Goal: Information Seeking & Learning: Learn about a topic

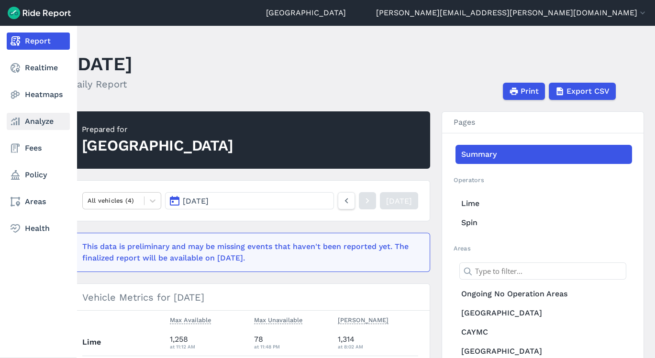
click at [31, 129] on link "Analyze" at bounding box center [38, 121] width 63 height 17
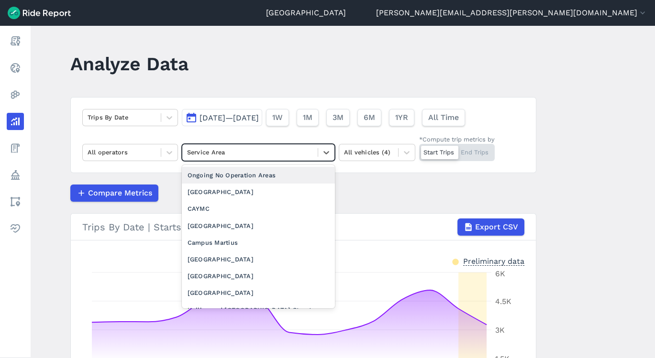
click at [274, 159] on div "Service Area" at bounding box center [249, 152] width 135 height 15
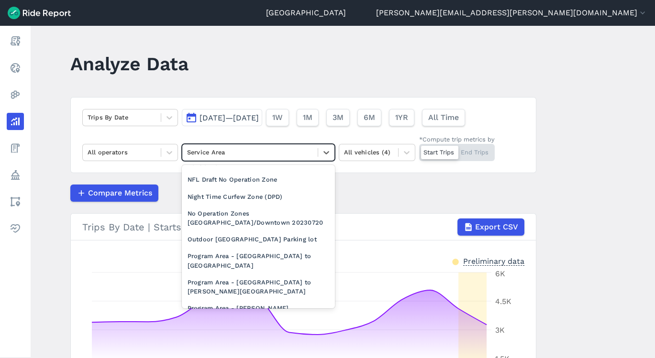
scroll to position [889, 0]
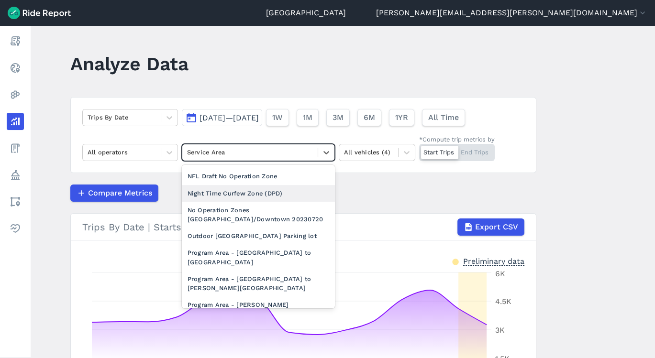
click at [265, 190] on div "Night Time Curfew Zone (DPD)" at bounding box center [258, 193] width 153 height 17
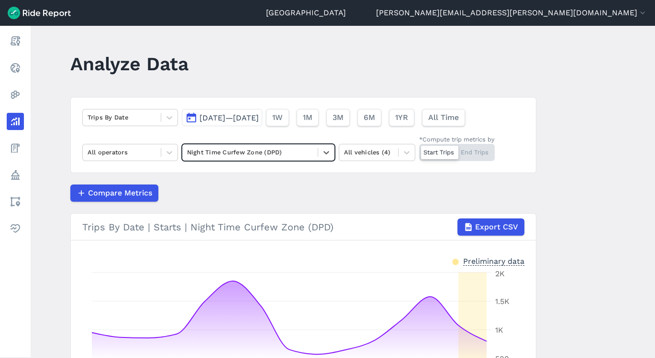
click at [239, 115] on span "[DATE]—[DATE]" at bounding box center [229, 117] width 59 height 9
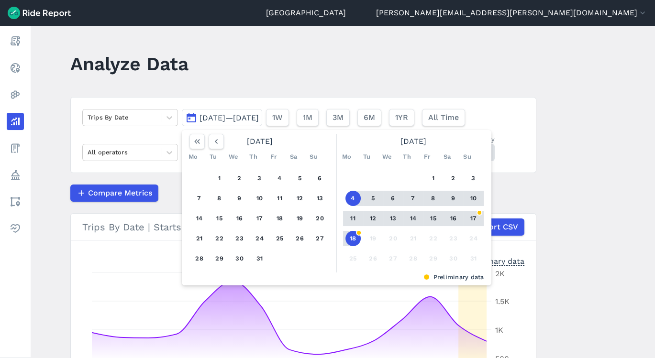
click at [431, 168] on div "1 2 3 4 5 6 7 8 9 10 11 12 13 14 15 16 17 18 19 20 21 22 23 24 25 26 27 28 29 3…" at bounding box center [413, 219] width 148 height 108
click at [431, 176] on button "1" at bounding box center [433, 178] width 15 height 15
click at [434, 220] on button "15" at bounding box center [433, 218] width 15 height 15
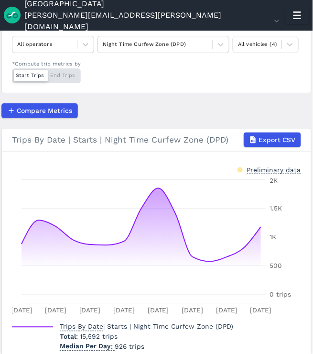
scroll to position [130, 0]
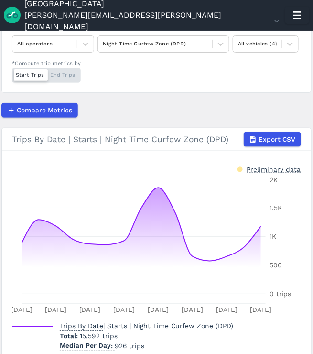
click at [309, 94] on article "Trips By Date [DATE]—[DATE] 1W 1M 3M 6M 1YR All Time All operators Night Time C…" at bounding box center [156, 162] width 310 height 400
click at [310, 95] on main "Analyze Data Trips By Date [DATE]—[DATE] 1W 1M 3M 6M 1YR All Time All operators…" at bounding box center [156, 193] width 313 height 324
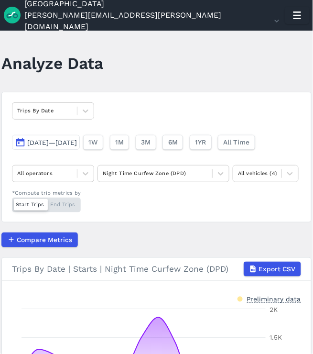
scroll to position [0, 0]
click at [82, 112] on icon at bounding box center [86, 111] width 10 height 10
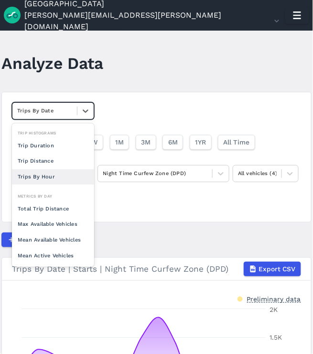
click at [42, 170] on div "Trips By Hour" at bounding box center [53, 177] width 82 height 16
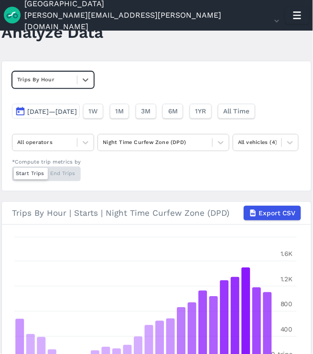
scroll to position [32, 0]
click at [208, 138] on div at bounding box center [155, 142] width 105 height 10
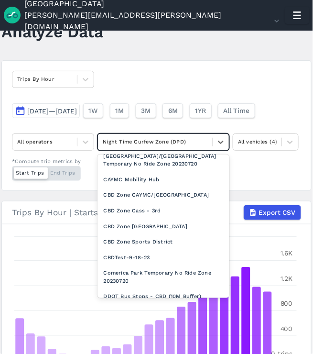
scroll to position [484, 0]
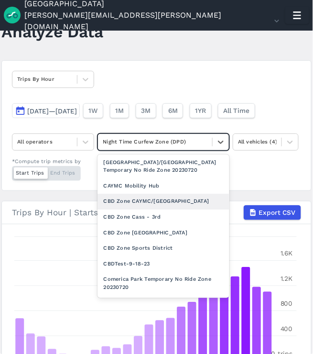
click at [156, 196] on div "CBD Zone CAYMC/[GEOGRAPHIC_DATA]" at bounding box center [164, 202] width 132 height 16
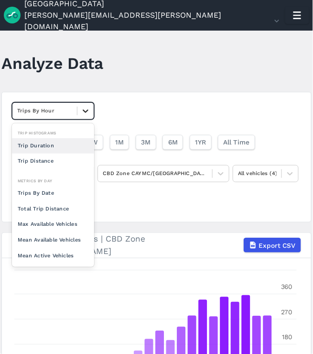
click at [86, 106] on icon at bounding box center [86, 111] width 10 height 10
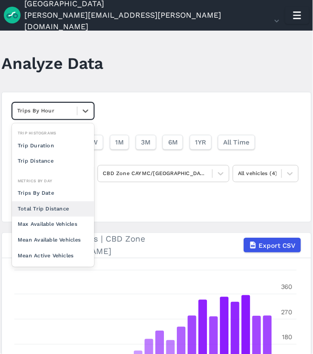
click at [39, 201] on div "Total Trip Distance" at bounding box center [53, 209] width 82 height 16
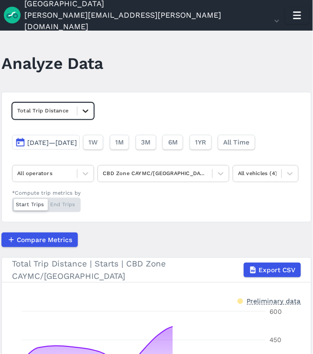
click at [88, 107] on icon at bounding box center [86, 111] width 10 height 10
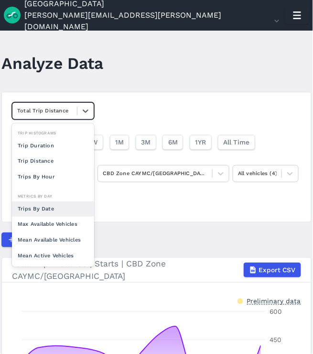
click at [38, 213] on div "Trips By Date" at bounding box center [53, 209] width 82 height 16
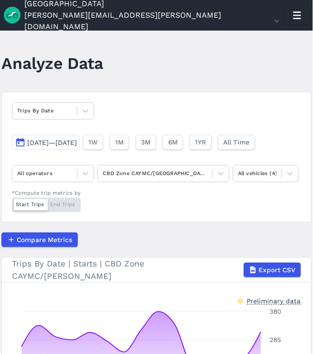
click at [309, 256] on article "Trips By Date [DATE]—[DATE] 1W 1M 3M 6M 1YR All Time All operators CBD Zone CAY…" at bounding box center [156, 293] width 310 height 402
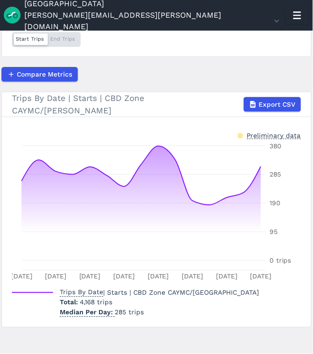
click at [310, 125] on main "Analyze Data Trips By Date [DATE]—[DATE] 1W 1M 3M 6M 1YR All Time All operators…" at bounding box center [156, 193] width 313 height 324
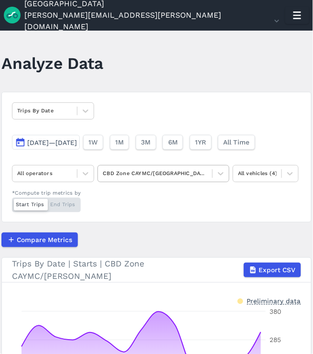
click at [161, 181] on div "CBD Zone CAYMC/[GEOGRAPHIC_DATA]" at bounding box center [164, 173] width 132 height 17
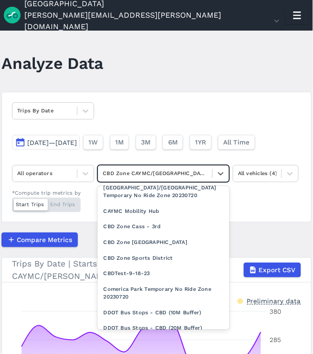
scroll to position [493, 0]
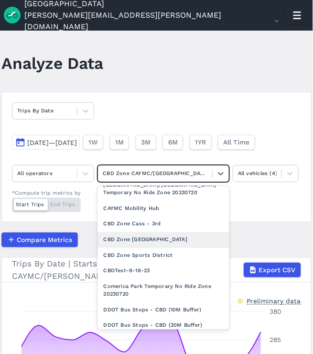
click at [181, 236] on div "CBD Zone [GEOGRAPHIC_DATA]" at bounding box center [164, 240] width 132 height 16
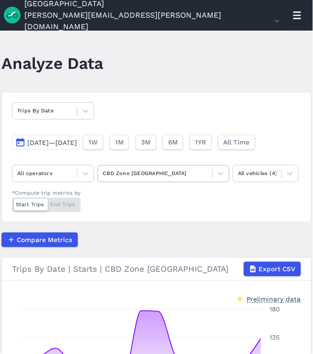
click at [180, 180] on div "CBD Zone [GEOGRAPHIC_DATA]" at bounding box center [164, 173] width 132 height 17
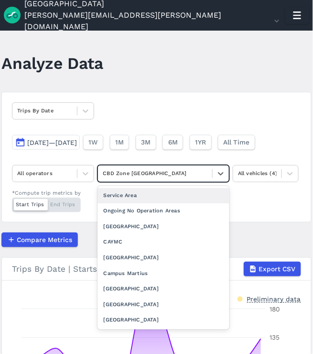
click at [220, 108] on div "Trips By Date [DATE]—[DATE] 1W 1M 3M 6M 1YR All Time All operators option Servi…" at bounding box center [156, 157] width 310 height 131
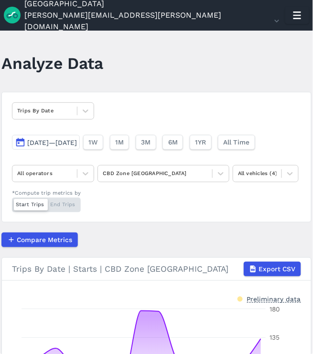
click at [79, 112] on div at bounding box center [86, 111] width 16 height 16
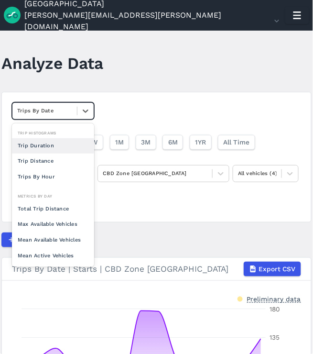
click at [52, 145] on div "Trip Duration" at bounding box center [53, 146] width 82 height 16
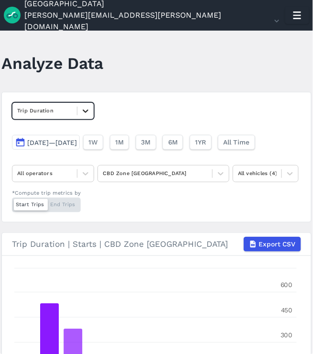
click at [87, 110] on icon at bounding box center [86, 111] width 6 height 3
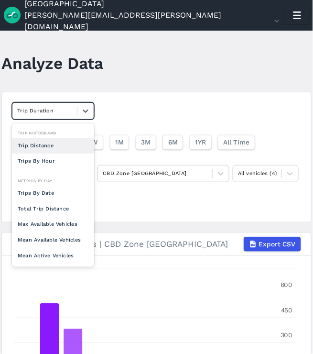
click at [44, 145] on div "Trip Distance" at bounding box center [53, 146] width 82 height 16
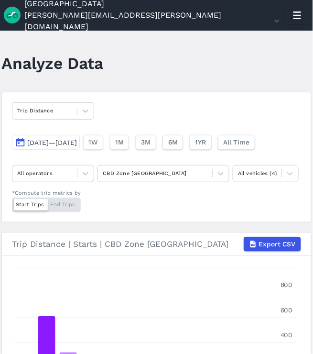
click at [275, 188] on div "Trip Distance [DATE]—[DATE] 1W 1M 3M 6M 1YR All Time All operators CBD Zone Fox…" at bounding box center [156, 157] width 310 height 131
click at [84, 115] on div at bounding box center [86, 111] width 16 height 16
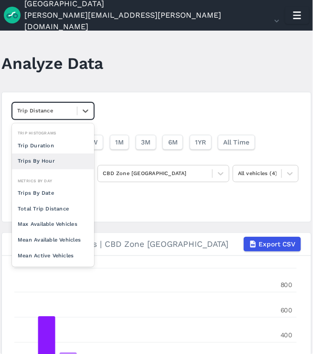
click at [44, 162] on div "Trips By Hour" at bounding box center [53, 162] width 82 height 16
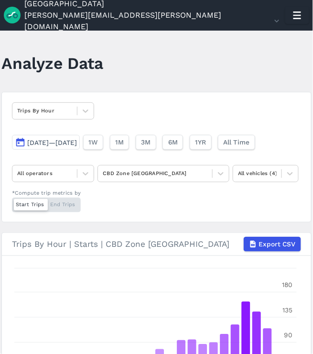
click at [311, 187] on main "Analyze Data Trips By Hour [DATE]—[DATE] 1W 1M 3M 6M 1YR All Time All operators…" at bounding box center [156, 193] width 313 height 324
drag, startPoint x: 310, startPoint y: 161, endPoint x: 313, endPoint y: 179, distance: 18.0
click at [313, 179] on main "Analyze Data Trips By Hour [DATE]—[DATE] 1W 1M 3M 6M 1YR All Time All operators…" at bounding box center [156, 193] width 313 height 324
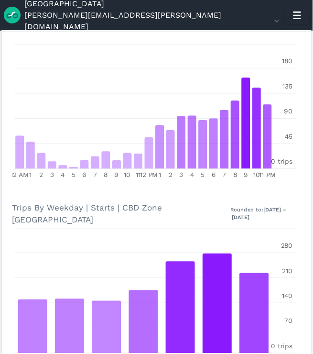
scroll to position [195, 0]
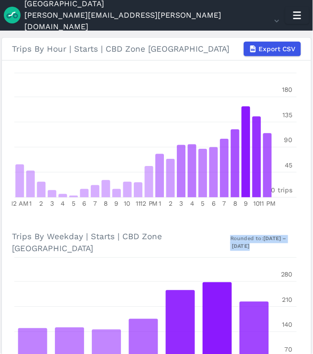
drag, startPoint x: 311, startPoint y: 237, endPoint x: 313, endPoint y: 269, distance: 32.6
click at [313, 269] on main "Analyze Data Trips By Hour [DATE]—[DATE] 1W 1M 3M 6M 1YR All Time All operators…" at bounding box center [156, 193] width 313 height 324
drag, startPoint x: 313, startPoint y: 269, endPoint x: 232, endPoint y: 225, distance: 92.3
click at [232, 225] on section "Trips By Hour | Starts | CBD Zone Foxtown Export CSV 12 AM 1 2 3 4 5 6 7 8 9 10…" at bounding box center [156, 307] width 310 height 540
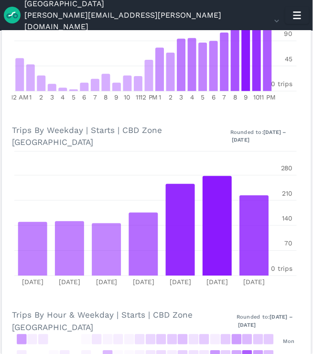
scroll to position [446, 0]
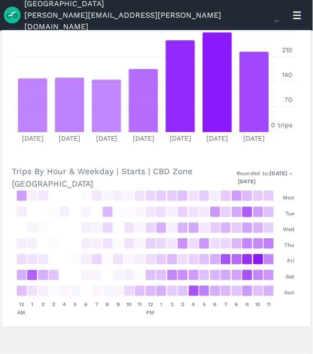
click at [310, 118] on main "Analyze Data Trips By Hour [DATE]—[DATE] 1W 1M 3M 6M 1YR All Time All operators…" at bounding box center [156, 193] width 313 height 324
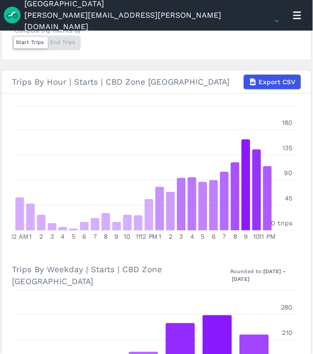
scroll to position [26, 0]
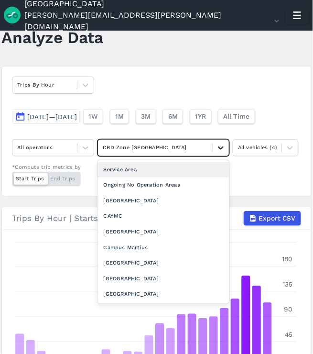
click at [213, 153] on div at bounding box center [221, 148] width 16 height 16
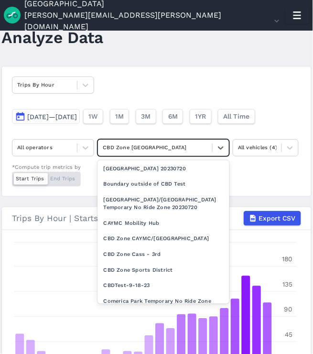
scroll to position [450, 0]
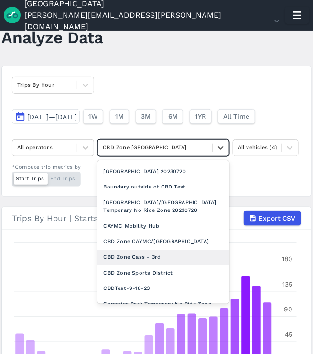
click at [138, 257] on div "CBD Zone Cass - 3rd" at bounding box center [164, 258] width 132 height 16
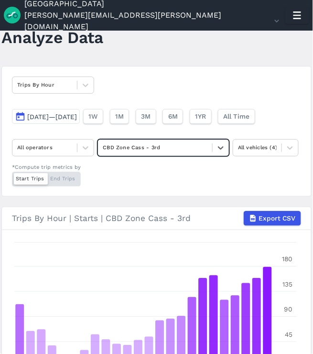
click at [297, 114] on div "Trips By Hour [DATE]—[DATE] 1W 1M 3M 6M 1YR All Time All operators option CBD Z…" at bounding box center [156, 131] width 310 height 131
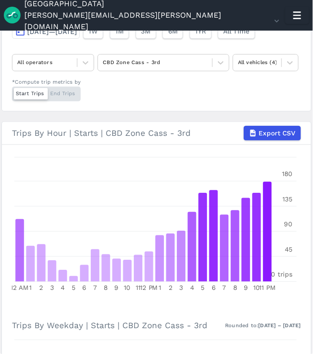
scroll to position [133, 0]
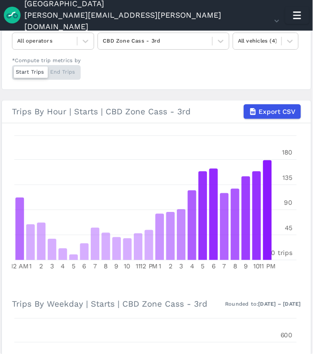
click at [66, 294] on h3 "Trips By Weekday | Starts | CBD Zone Cass - 3rd Rounded to: [DATE] – [DATE]" at bounding box center [157, 305] width 290 height 22
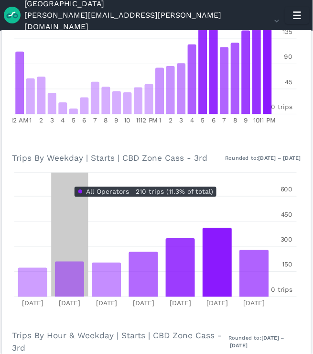
scroll to position [281, 0]
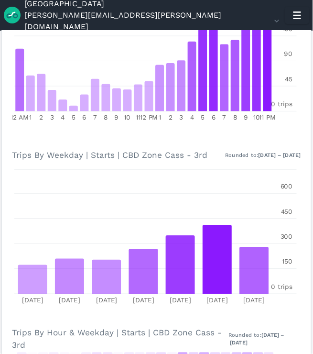
click at [311, 294] on main "Analyze Data Trips By Hour [DATE]—[DATE] 1W 1M 3M 6M 1YR All Time All operators…" at bounding box center [156, 193] width 313 height 324
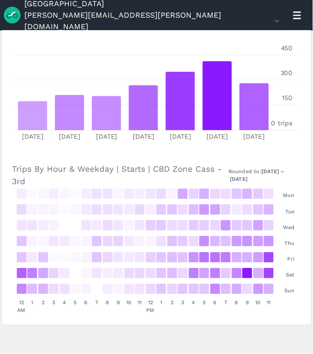
click at [303, 143] on section "Trips By Hour | Starts | CBD Zone Cass - 3rd Export CSV 12 AM 1 2 3 4 5 6 7 8 9…" at bounding box center [156, 56] width 310 height 538
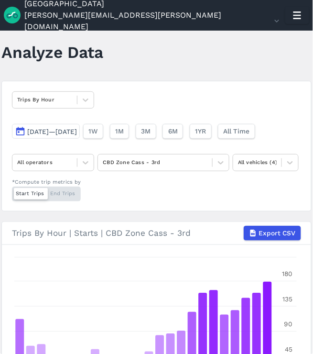
scroll to position [0, 0]
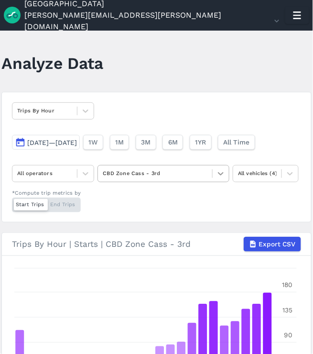
click at [224, 167] on div at bounding box center [221, 174] width 16 height 16
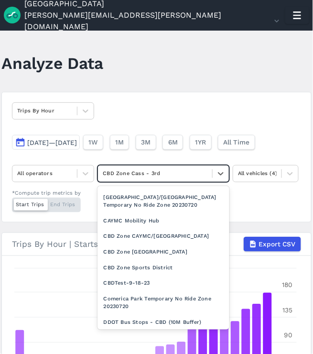
scroll to position [484, 0]
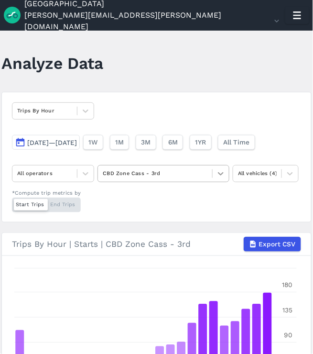
click at [217, 174] on icon at bounding box center [221, 174] width 10 height 10
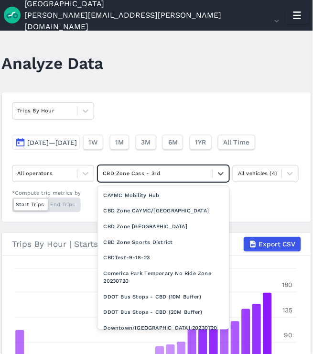
scroll to position [472, 0]
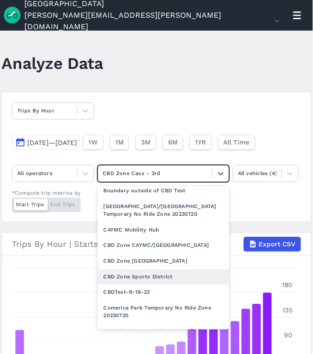
click at [160, 277] on div "CBD Zone Sports District" at bounding box center [164, 277] width 132 height 16
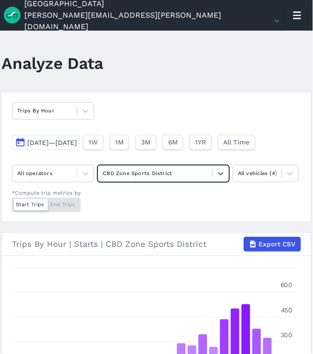
click at [177, 214] on div "Trips By Hour [DATE]—[DATE] 1W 1M 3M 6M 1YR All Time All operators option CBD Z…" at bounding box center [156, 157] width 310 height 131
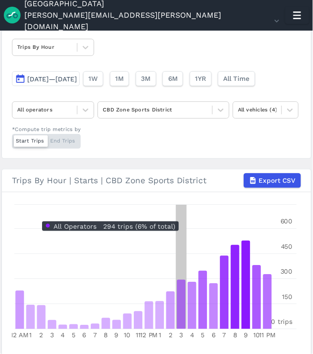
scroll to position [85, 0]
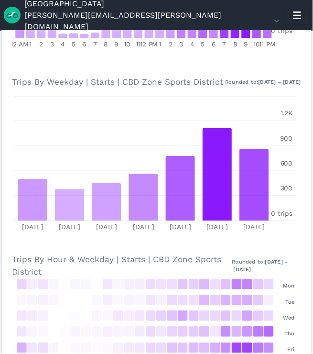
scroll to position [354, 0]
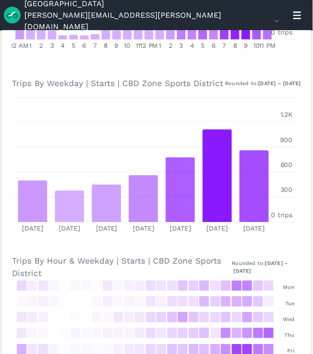
click at [140, 235] on icon "[DATE] [DATE] [DATE] [DATE] [DATE] [DATE] [DATE] 0 trips 300 600 900 1.2K" at bounding box center [156, 167] width 288 height 144
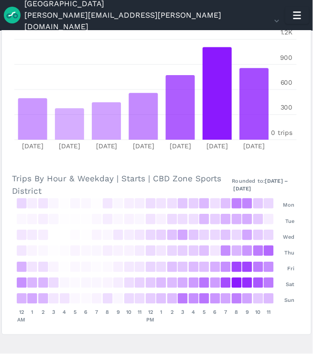
scroll to position [439, 0]
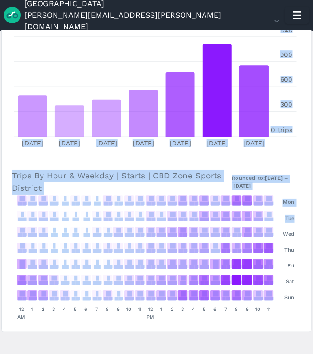
drag, startPoint x: 311, startPoint y: 216, endPoint x: 319, endPoint y: 136, distance: 80.3
click at [313, 136] on html "Detroit [EMAIL_ADDRESS][PERSON_NAME][DOMAIN_NAME] Settings Terms Sign Out Repor…" at bounding box center [156, 177] width 313 height 354
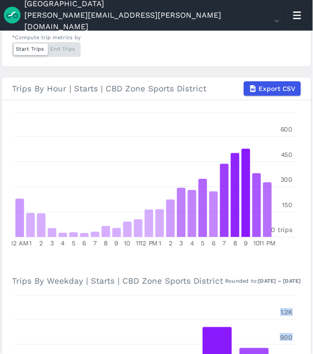
scroll to position [43, 0]
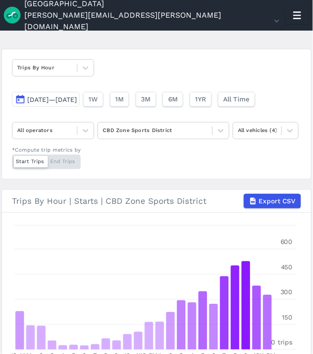
click at [85, 77] on div "Trips By Hour [DATE]—[DATE] 1W 1M 3M 6M 1YR All Time All operators CBD Zone Spo…" at bounding box center [156, 114] width 310 height 131
click at [85, 76] on div at bounding box center [86, 68] width 16 height 16
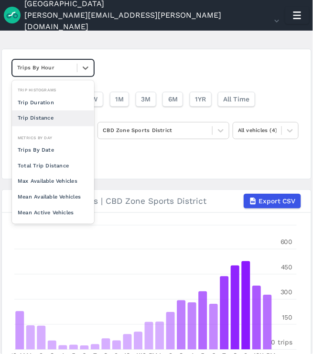
click at [50, 118] on div "Trip Distance" at bounding box center [53, 119] width 82 height 16
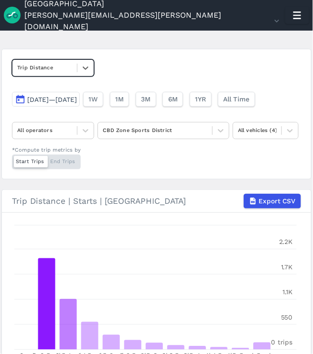
click at [311, 301] on main "Analyze Data option Trip Distance, selected. Select is focused ,type to refine …" at bounding box center [156, 193] width 313 height 324
click at [311, 301] on main "Analyze Data Trip Distance [DATE]—[DATE] 1W 1M 3M 6M 1YR All Time All operators…" at bounding box center [156, 193] width 313 height 324
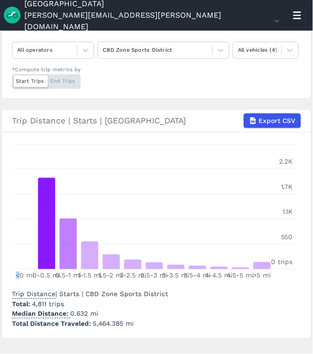
scroll to position [137, 0]
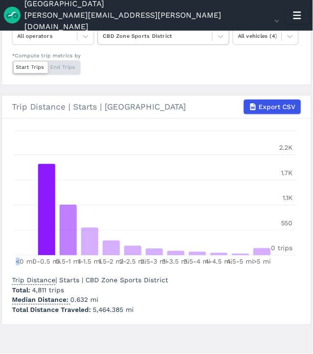
click at [201, 40] on div at bounding box center [155, 37] width 105 height 10
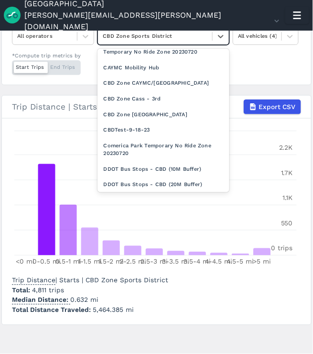
scroll to position [493, 0]
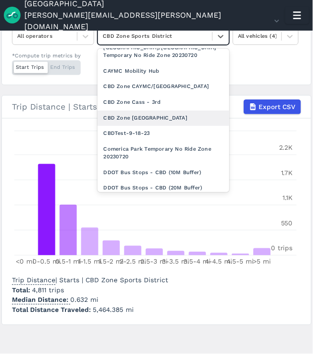
click at [173, 120] on div "CBD Zone [GEOGRAPHIC_DATA]" at bounding box center [164, 119] width 132 height 16
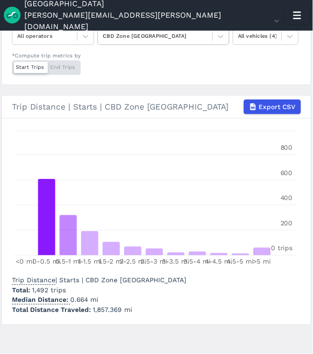
click at [139, 34] on div at bounding box center [155, 37] width 105 height 10
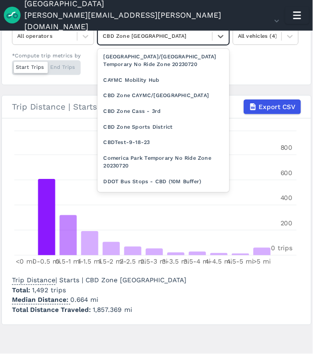
scroll to position [481, 0]
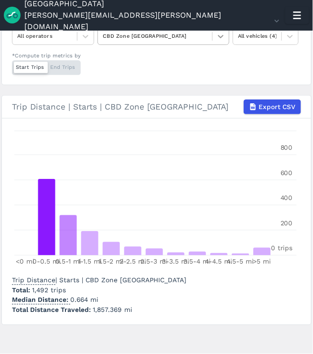
click at [219, 40] on icon at bounding box center [221, 37] width 10 height 10
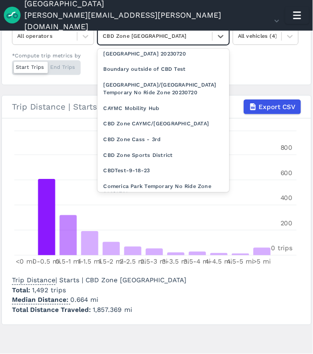
scroll to position [459, 0]
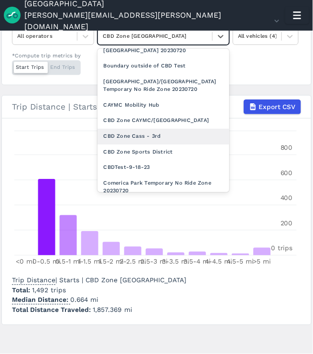
click at [161, 140] on div "CBD Zone Cass - 3rd" at bounding box center [164, 137] width 132 height 16
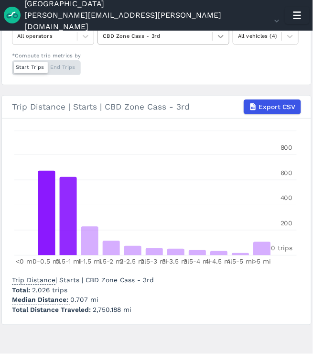
click at [224, 36] on icon at bounding box center [221, 37] width 10 height 10
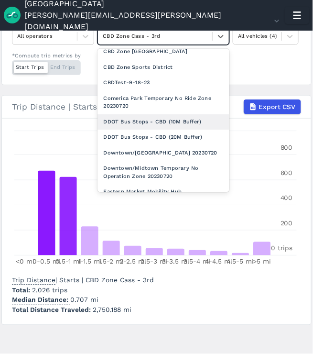
scroll to position [489, 0]
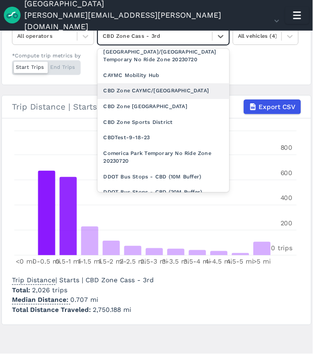
click at [184, 91] on div "CBD Zone CAYMC/[GEOGRAPHIC_DATA]" at bounding box center [164, 91] width 132 height 16
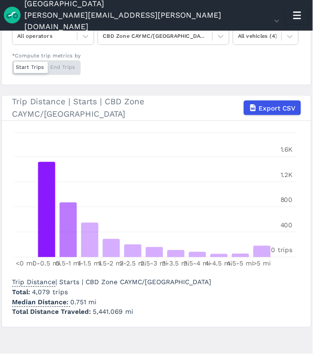
click at [311, 107] on main "Analyze Data Trip Distance [DATE]—[DATE] 1W 1M 3M 6M 1YR All Time All operators…" at bounding box center [156, 193] width 313 height 324
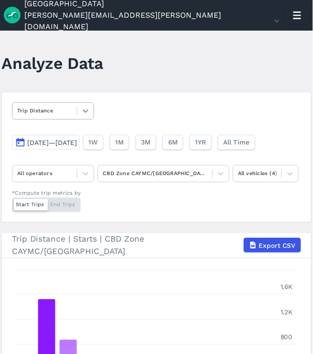
click at [89, 115] on icon at bounding box center [86, 111] width 10 height 10
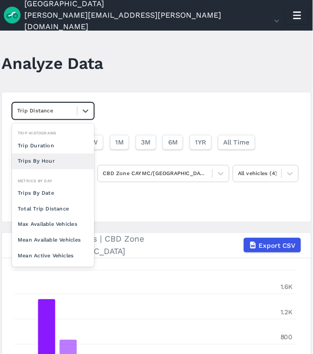
click at [66, 162] on div "Trips By Hour" at bounding box center [53, 162] width 82 height 16
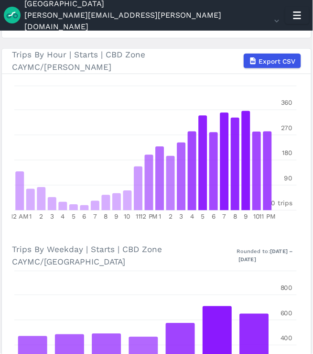
scroll to position [447, 0]
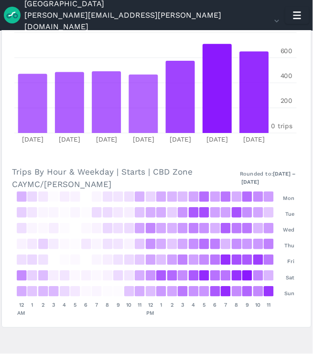
click at [290, 171] on div "Rounded to: [DATE] – [DATE]" at bounding box center [270, 178] width 61 height 16
click at [307, 216] on section "Trips By Hour | Starts | CBD Zone CAYMC/[PERSON_NAME] Export CSV 12 AM 1 2 3 4 …" at bounding box center [156, 57] width 310 height 542
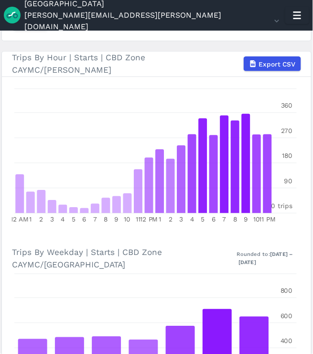
scroll to position [0, 0]
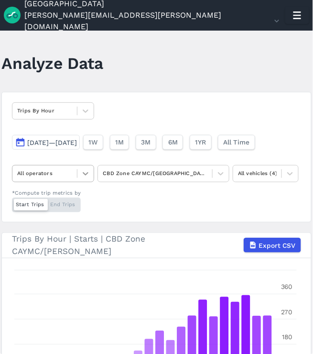
click at [87, 173] on icon at bounding box center [86, 173] width 6 height 3
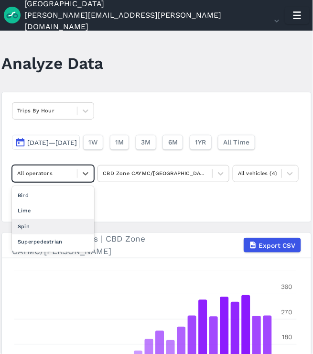
click at [68, 221] on div "Spin" at bounding box center [53, 227] width 82 height 16
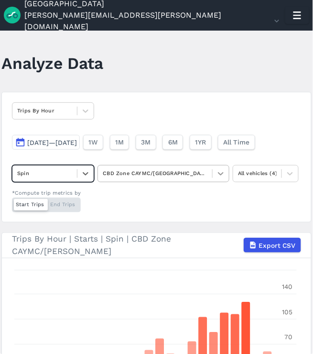
click at [224, 174] on icon at bounding box center [221, 174] width 10 height 10
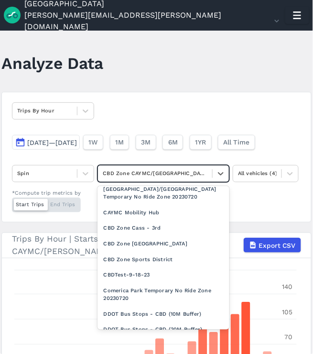
scroll to position [464, 0]
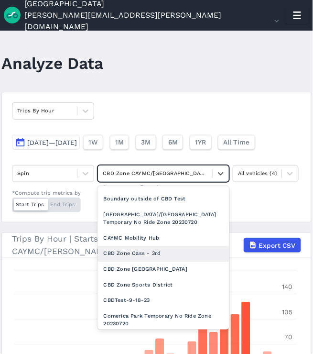
click at [152, 262] on div "CBD Zone [GEOGRAPHIC_DATA]" at bounding box center [164, 270] width 132 height 16
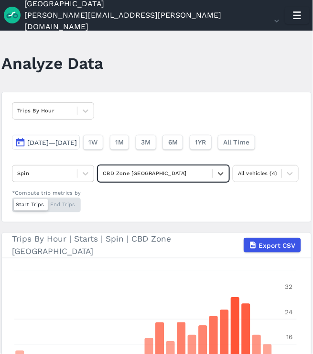
click at [77, 145] on span "[DATE]—[DATE]" at bounding box center [52, 143] width 50 height 8
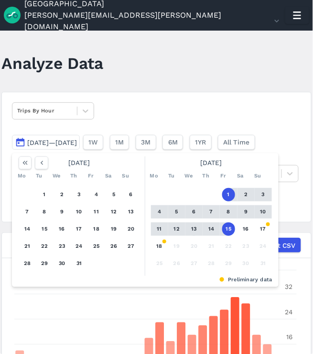
click at [192, 227] on button "13" at bounding box center [194, 229] width 13 height 13
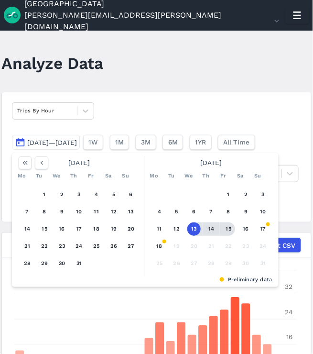
click at [226, 228] on button "15" at bounding box center [229, 229] width 13 height 13
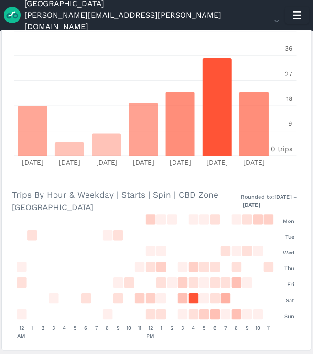
scroll to position [425, 0]
click at [311, 202] on main "Analyze Data Trips By Hour [DATE]—[DATE] 1W 1M 3M 6M 1YR All Time Spin CBD Zone…" at bounding box center [156, 193] width 313 height 324
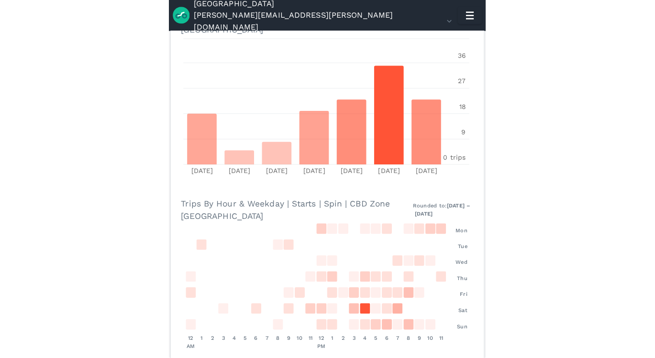
scroll to position [418, 0]
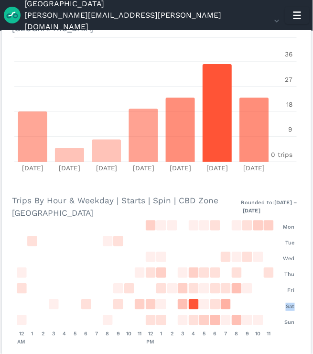
drag, startPoint x: 311, startPoint y: 291, endPoint x: 312, endPoint y: 304, distance: 13.0
click at [312, 304] on main "Analyze Data Trips By Hour [DATE]—[DATE] 1W 1M 3M 6M 1YR All Time Spin CBD Zone…" at bounding box center [156, 193] width 313 height 324
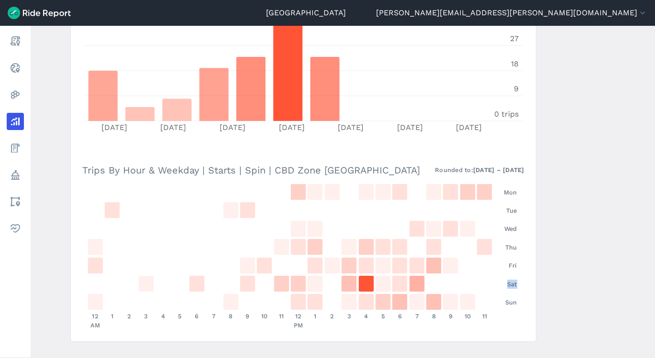
scroll to position [419, 0]
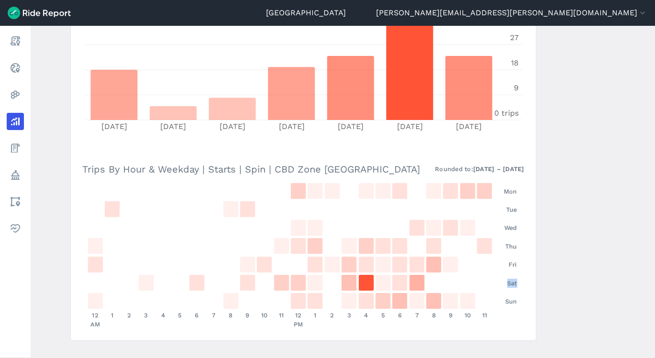
click at [578, 266] on main "Analyze Data Trips By Hour [DATE]—[DATE] 1W 1M 3M 6M 1YR All Time Spin CBD Zone…" at bounding box center [343, 192] width 625 height 333
drag, startPoint x: 651, startPoint y: 218, endPoint x: 656, endPoint y: 195, distance: 23.1
click at [655, 195] on html "Detroit [EMAIL_ADDRESS][PERSON_NAME][DOMAIN_NAME] Settings Terms Sign Out Repor…" at bounding box center [327, 179] width 655 height 358
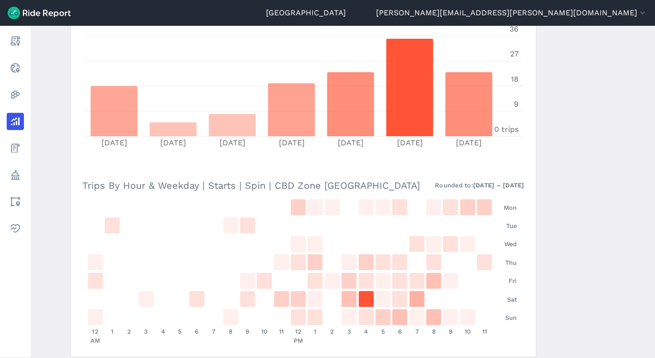
scroll to position [436, 0]
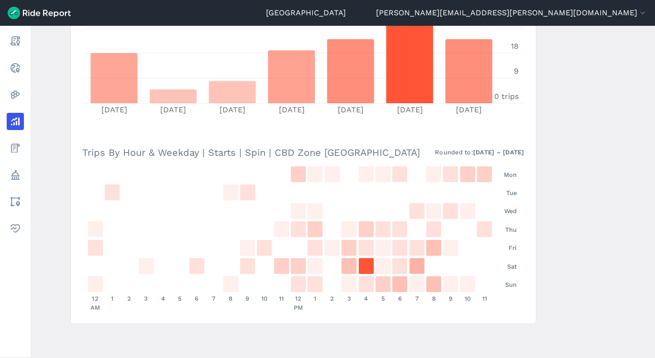
click at [50, 133] on main "Analyze Data Trips By Hour [DATE]—[DATE] 1W 1M 3M 6M 1YR All Time Spin CBD Zone…" at bounding box center [343, 192] width 625 height 333
click at [599, 90] on main "Analyze Data Trips By Hour [DATE]—[DATE] 1W 1M 3M 6M 1YR All Time Spin CBD Zone…" at bounding box center [343, 192] width 625 height 333
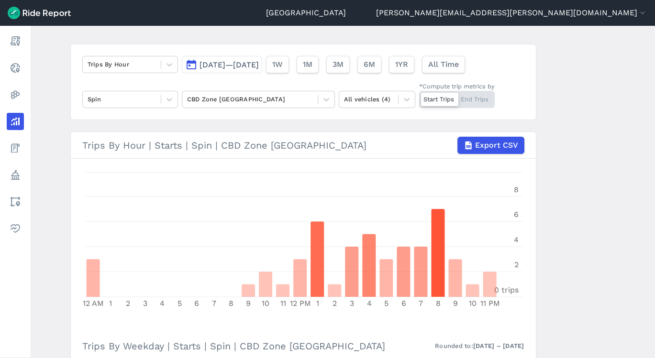
scroll to position [32, 0]
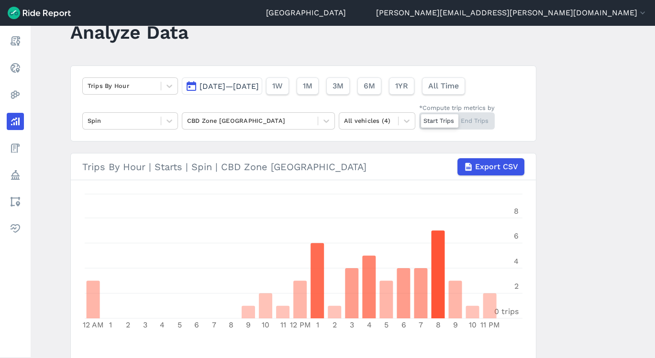
click at [200, 91] on button "[DATE]—[DATE]" at bounding box center [222, 86] width 80 height 17
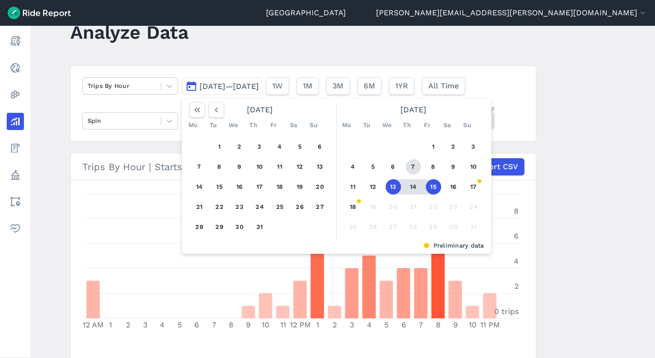
click at [413, 164] on button "7" at bounding box center [413, 166] width 15 height 15
click at [356, 190] on button "11" at bounding box center [353, 186] width 15 height 15
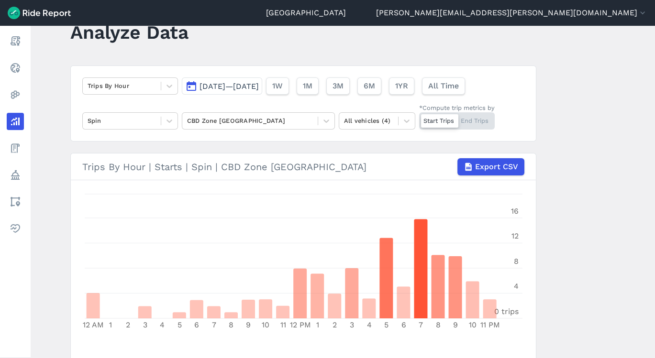
click at [622, 141] on main "Analyze Data Trips By Hour [DATE]—[DATE] 1W 1M 3M 6M 1YR All Time Spin CBD Zone…" at bounding box center [343, 192] width 625 height 333
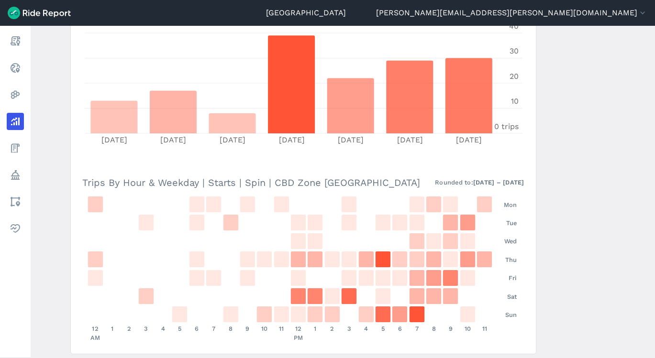
scroll to position [436, 0]
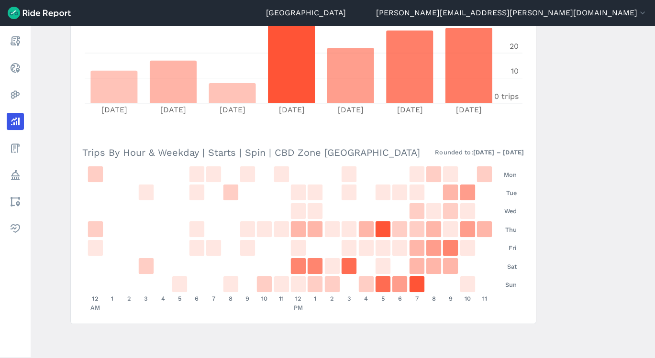
click at [623, 91] on main "Analyze Data Trips By Hour [DATE]—[DATE] 1W 1M 3M 6M 1YR All Time Spin CBD Zone…" at bounding box center [343, 192] width 625 height 333
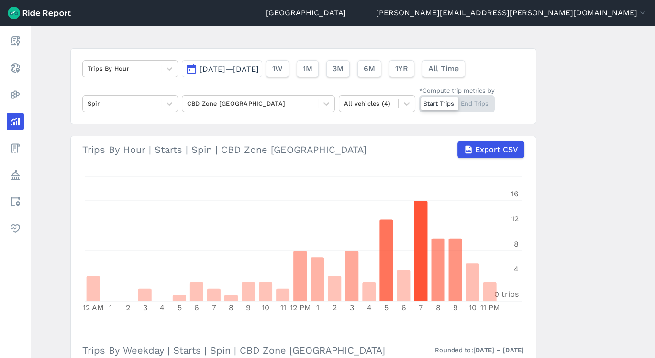
scroll to position [32, 0]
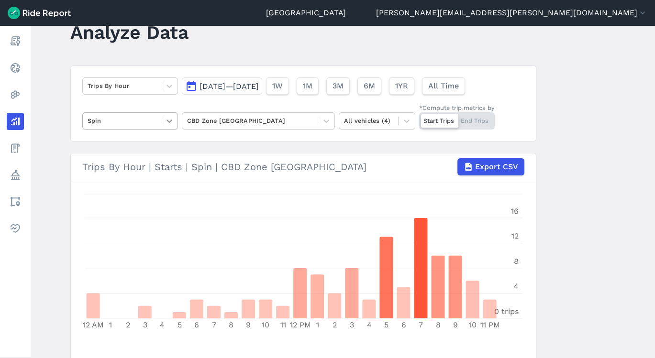
click at [171, 122] on icon at bounding box center [170, 121] width 10 height 10
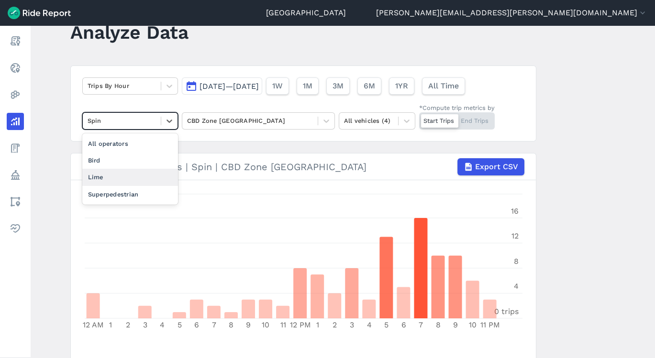
drag, startPoint x: 107, startPoint y: 171, endPoint x: 136, endPoint y: 169, distance: 29.7
click at [107, 171] on div "Lime" at bounding box center [130, 177] width 96 height 17
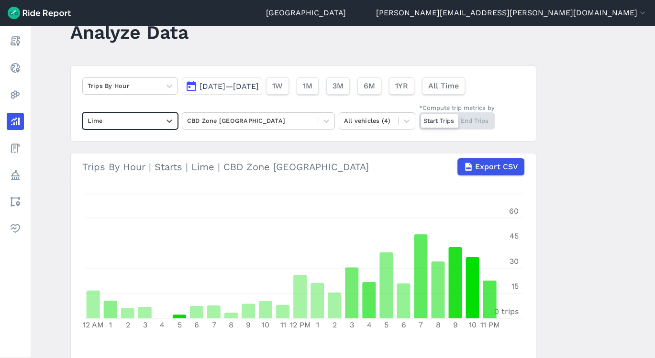
click at [588, 119] on main "Analyze Data Trips By Hour [DATE]—[DATE] 1W 1M 3M 6M 1YR All Time option Lime, …" at bounding box center [343, 192] width 625 height 333
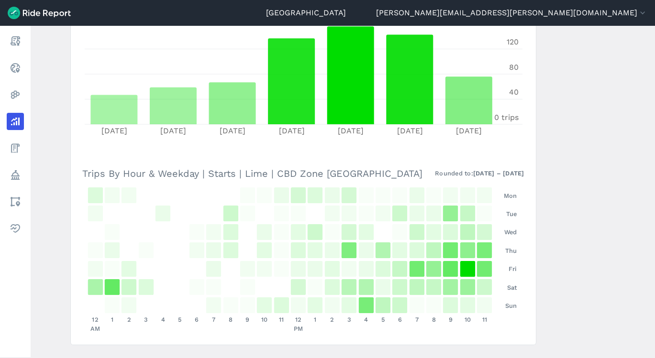
scroll to position [436, 0]
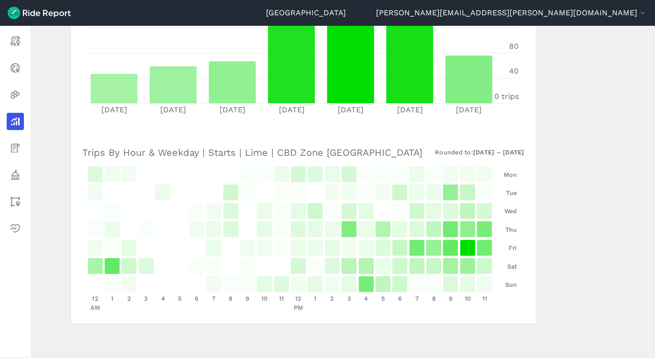
click at [552, 157] on main "Analyze Data Trips By Hour [DATE]—[DATE] 1W 1M 3M 6M 1YR All Time Lime CBD Zone…" at bounding box center [343, 192] width 625 height 333
click at [636, 82] on main "Analyze Data Trips By Hour [DATE]—[DATE] 1W 1M 3M 6M 1YR All Time Lime CBD Zone…" at bounding box center [343, 192] width 625 height 333
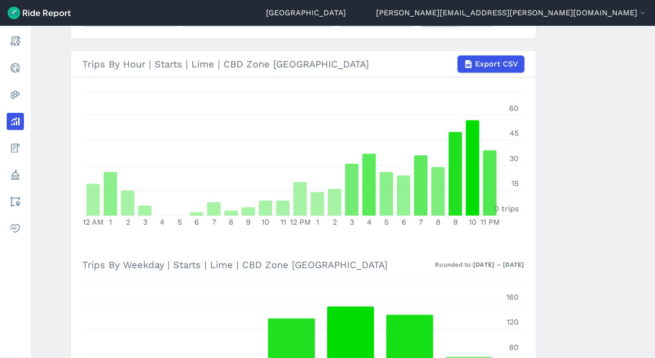
scroll to position [96, 0]
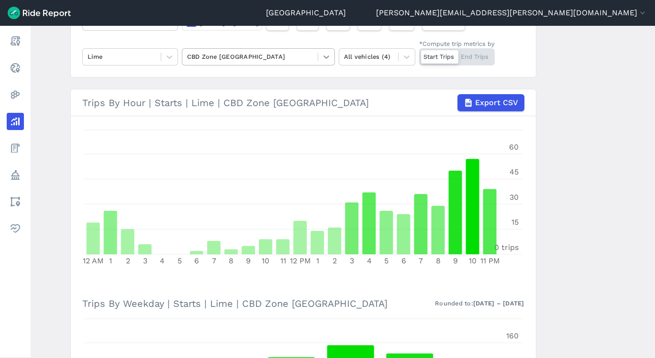
click at [332, 57] on div at bounding box center [326, 57] width 16 height 16
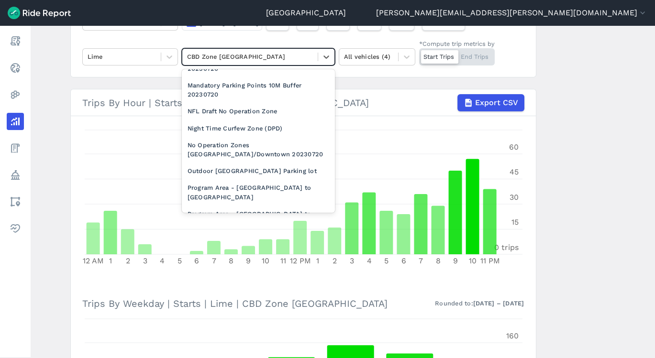
scroll to position [868, 0]
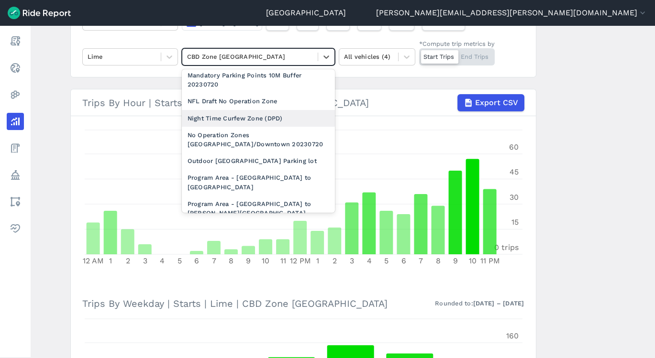
click at [274, 111] on div "Night Time Curfew Zone (DPD)" at bounding box center [258, 118] width 153 height 17
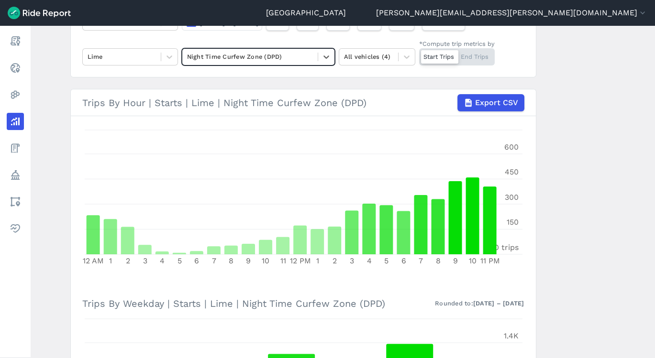
click at [554, 133] on main "Analyze Data Trips By Hour [DATE]—[DATE] 1W 1M 3M 6M 1YR All Time Lime option N…" at bounding box center [343, 192] width 625 height 333
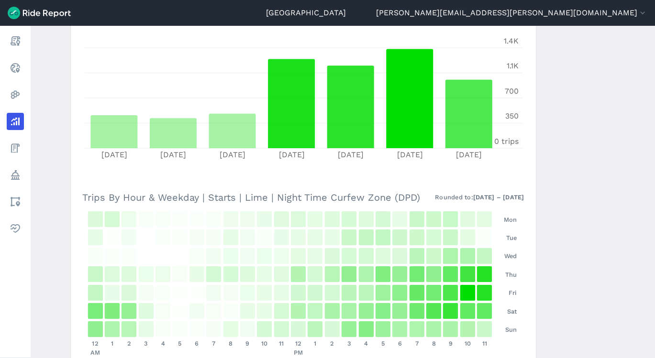
scroll to position [438, 0]
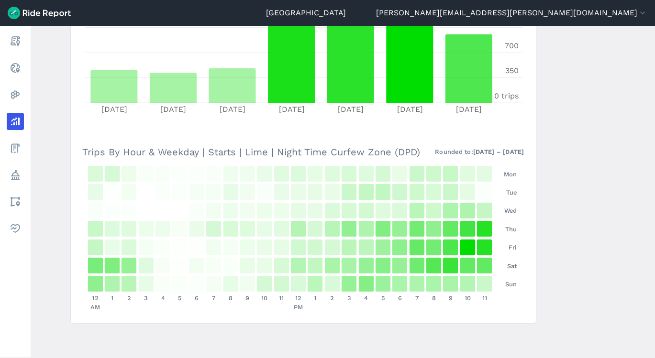
click at [546, 158] on main "Analyze Data Trips By Hour [DATE]—[DATE] 1W 1M 3M 6M 1YR All Time Lime Night Ti…" at bounding box center [343, 192] width 625 height 333
click at [574, 83] on main "Analyze Data Trips By Hour [DATE]—[DATE] 1W 1M 3M 6M 1YR All Time Lime Night Ti…" at bounding box center [343, 192] width 625 height 333
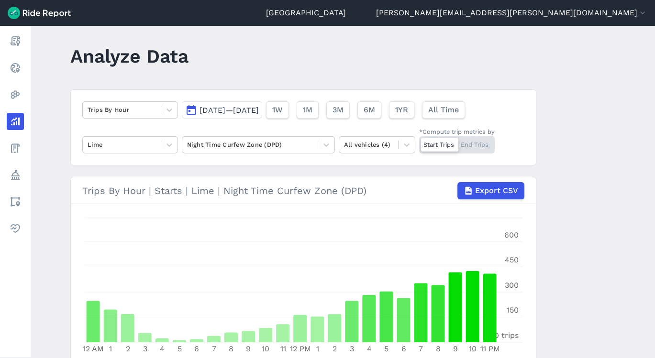
scroll to position [0, 0]
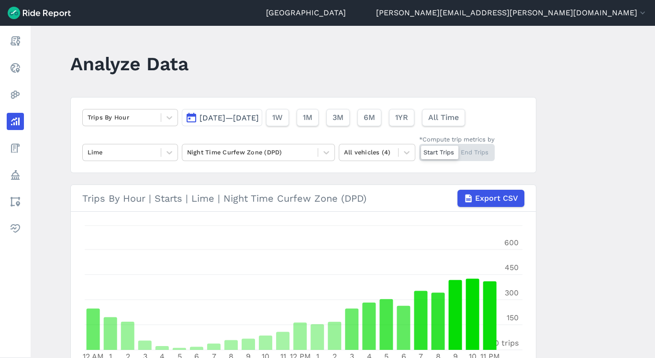
click at [259, 120] on span "[DATE]—[DATE]" at bounding box center [229, 117] width 59 height 9
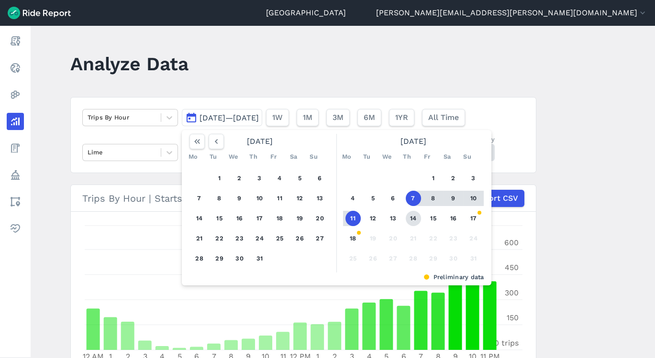
click at [410, 216] on button "14" at bounding box center [413, 218] width 15 height 15
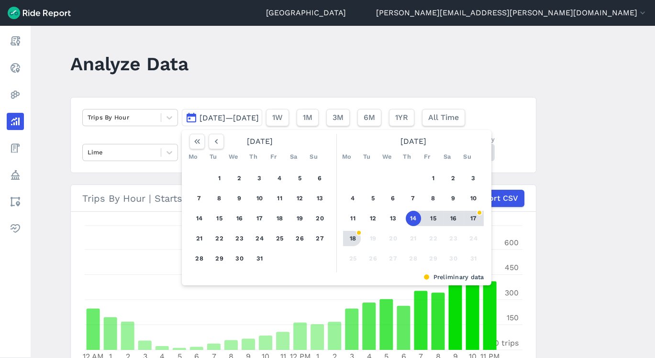
click at [345, 245] on div at bounding box center [352, 238] width 18 height 15
click at [354, 236] on button "18" at bounding box center [353, 238] width 15 height 15
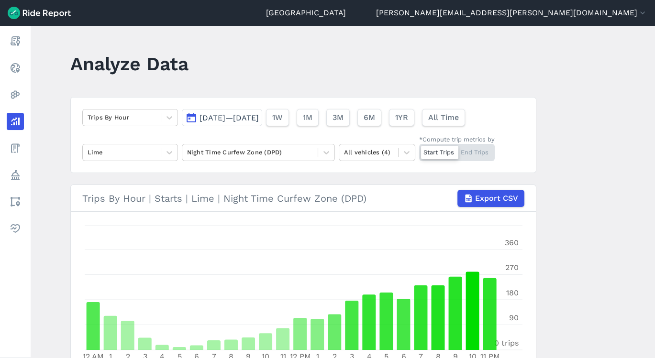
click at [555, 113] on main "Analyze Data Trips By Hour [DATE]—[DATE] 1W 1M 3M 6M 1YR All Time Lime Night Ti…" at bounding box center [343, 192] width 625 height 333
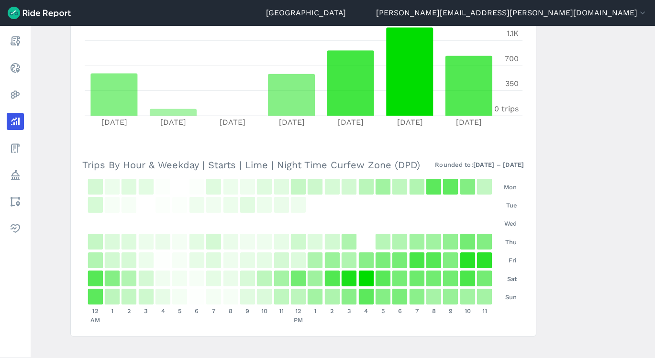
scroll to position [438, 0]
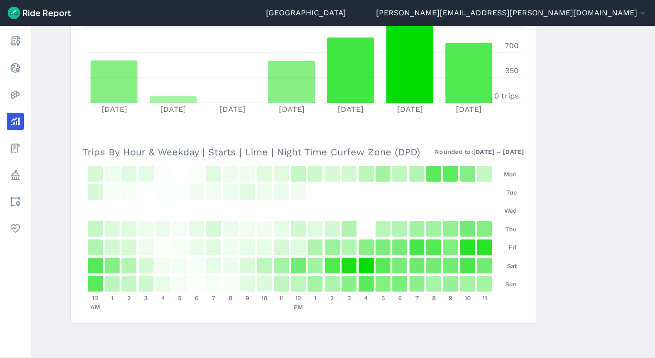
click at [615, 54] on main "Analyze Data Trips By Hour [DATE]—[DATE] 1W 1M 3M 6M 1YR All Time Lime Night Ti…" at bounding box center [343, 192] width 625 height 333
click at [638, 192] on main "Analyze Data Trips By Hour [DATE]—[DATE] 1W 1M 3M 6M 1YR All Time Lime Night Ti…" at bounding box center [343, 192] width 625 height 333
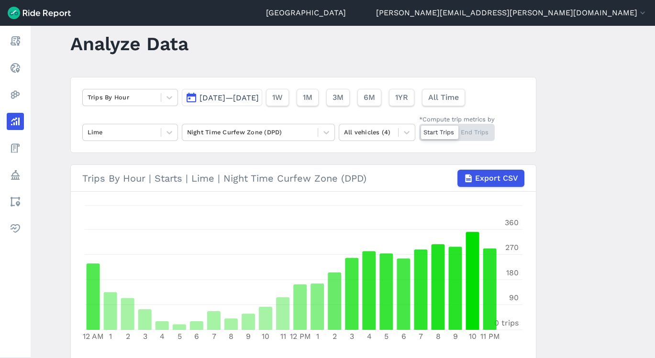
scroll to position [11, 0]
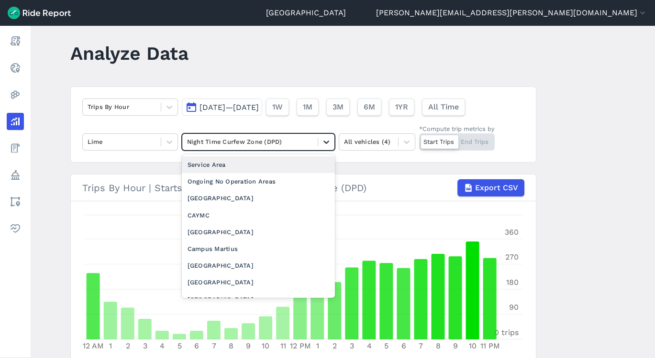
click at [324, 140] on icon at bounding box center [327, 142] width 10 height 10
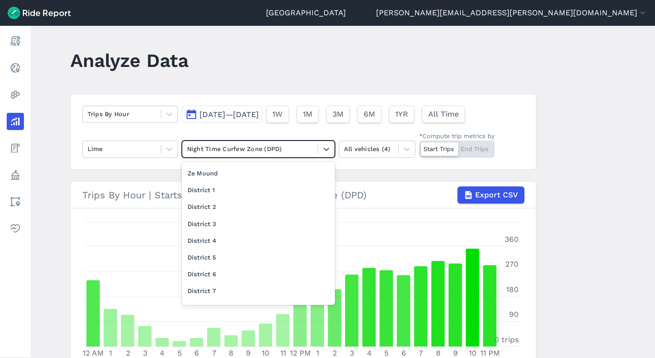
scroll to position [377, 0]
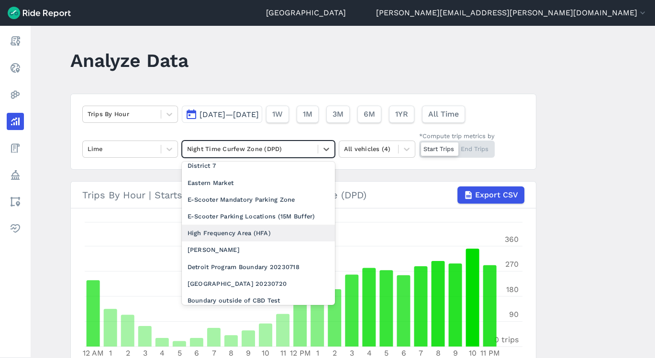
click at [571, 189] on main "Analyze Data Trips By Hour [DATE]—[DATE] 1W 1M 3M 6M 1YR All Time Lime option H…" at bounding box center [343, 192] width 625 height 333
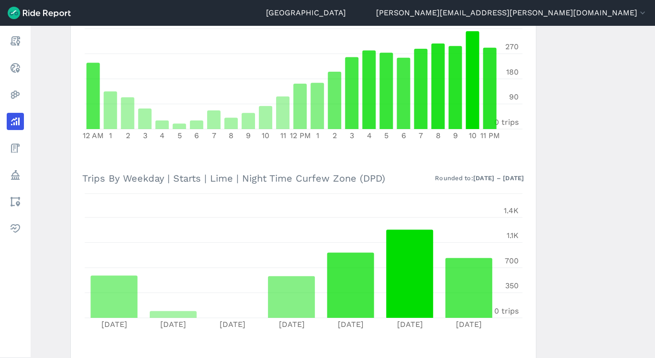
scroll to position [0, 0]
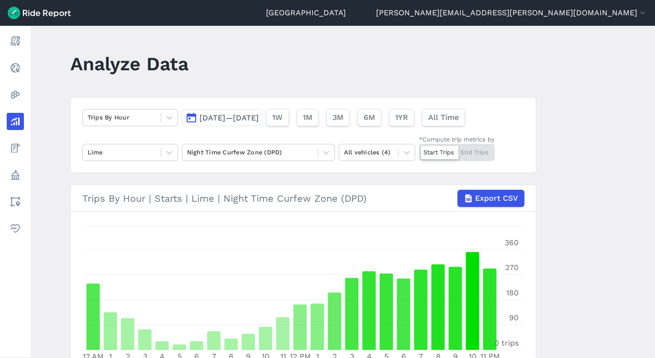
click at [650, 185] on main "Analyze Data Trips By Hour [DATE]—[DATE] 1W 1M 3M 6M 1YR All Time Lime Night Ti…" at bounding box center [343, 192] width 625 height 333
click at [651, 185] on main "Analyze Data Trips By Hour [DATE]—[DATE] 1W 1M 3M 6M 1YR All Time Lime Night Ti…" at bounding box center [343, 192] width 625 height 333
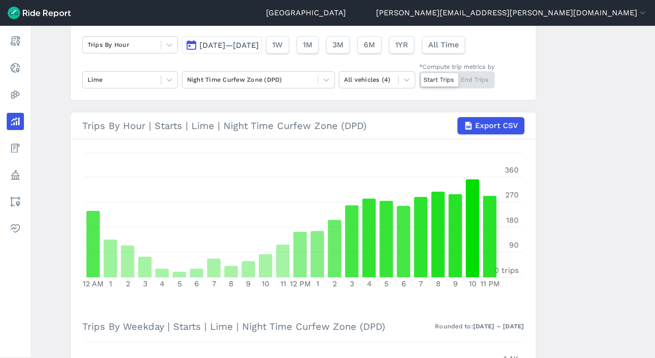
scroll to position [34, 0]
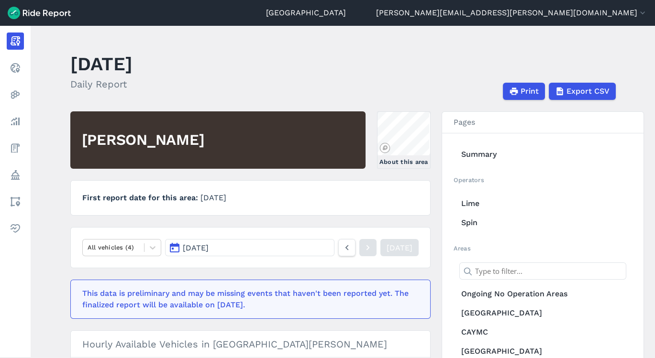
scroll to position [479, 0]
